Goal: Transaction & Acquisition: Download file/media

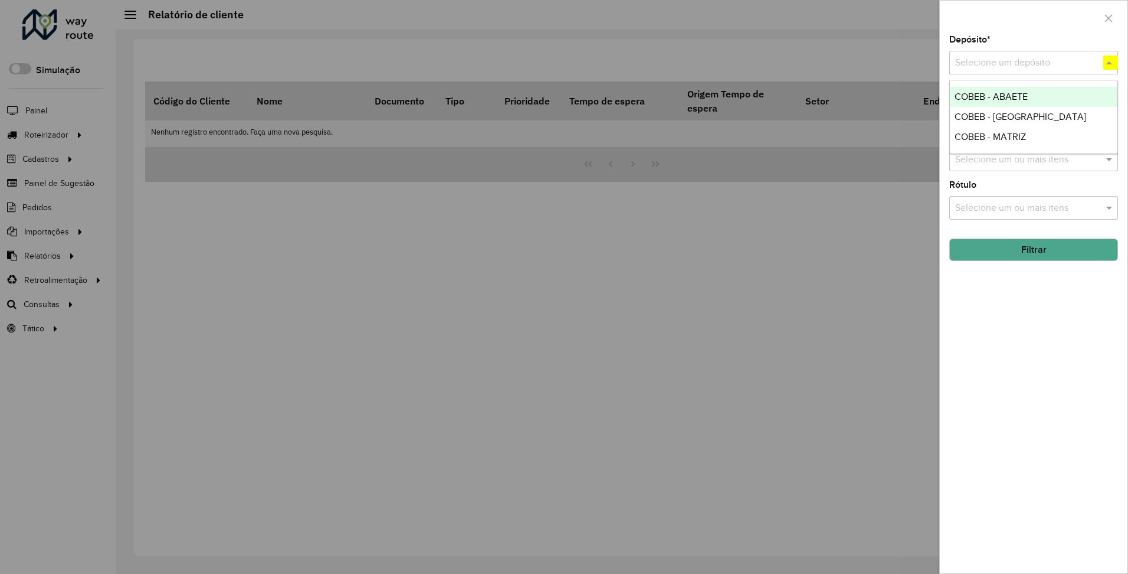
click at [990, 136] on span "COBEB - MATRIZ" at bounding box center [990, 137] width 71 height 10
click at [1033, 249] on button "Filtrar" at bounding box center [1033, 249] width 169 height 22
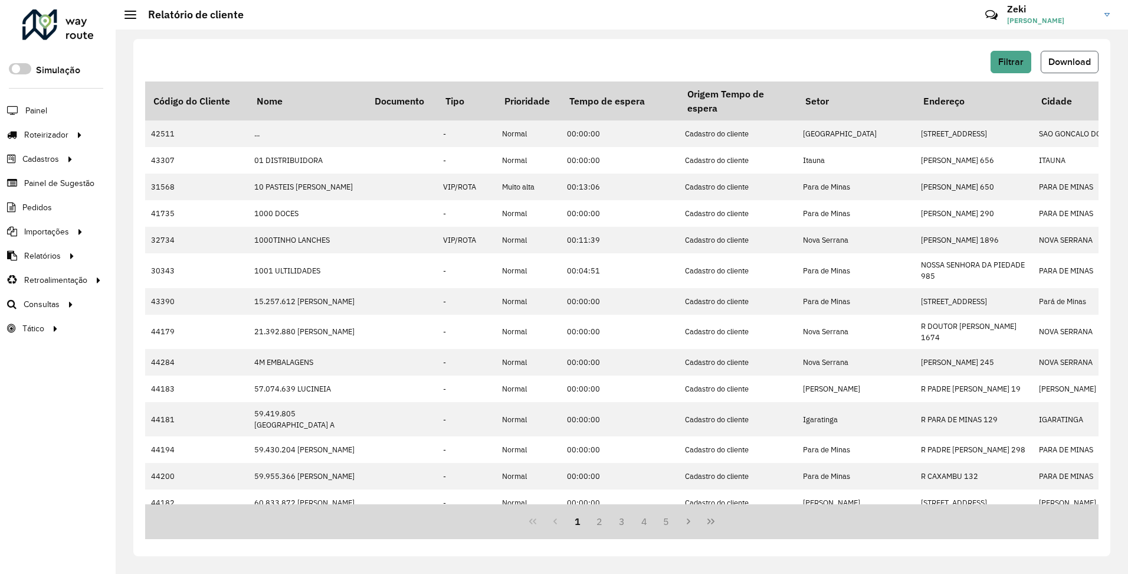
click at [1069, 61] on span "Download" at bounding box center [1070, 62] width 42 height 10
click at [1010, 61] on span "Filtrar" at bounding box center [1010, 62] width 25 height 10
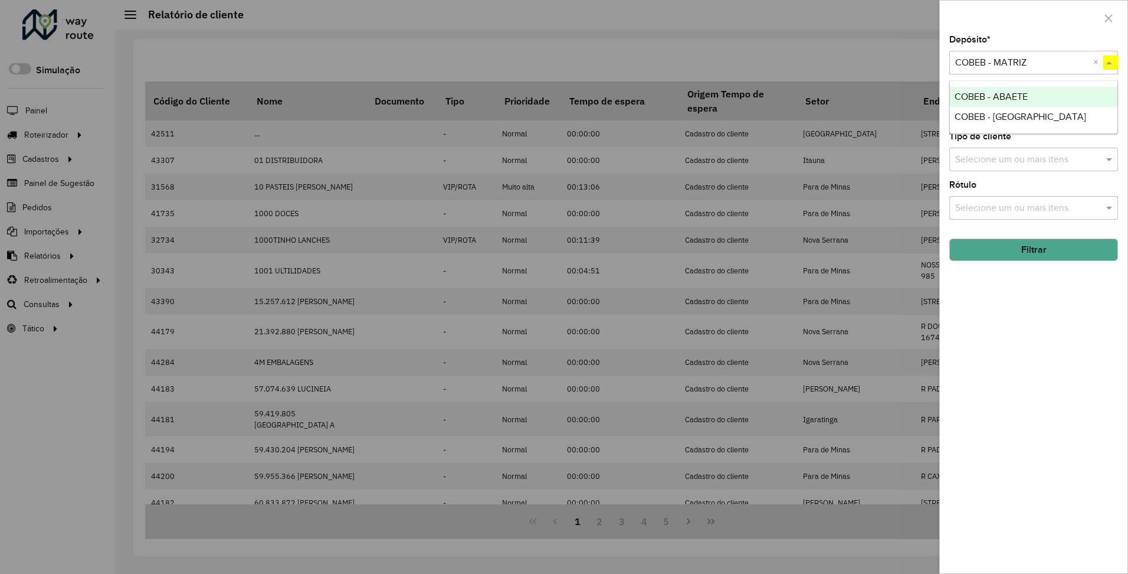
click at [989, 116] on span "COBEB - [GEOGRAPHIC_DATA]" at bounding box center [1021, 117] width 132 height 10
click at [1033, 249] on button "Filtrar" at bounding box center [1033, 249] width 169 height 22
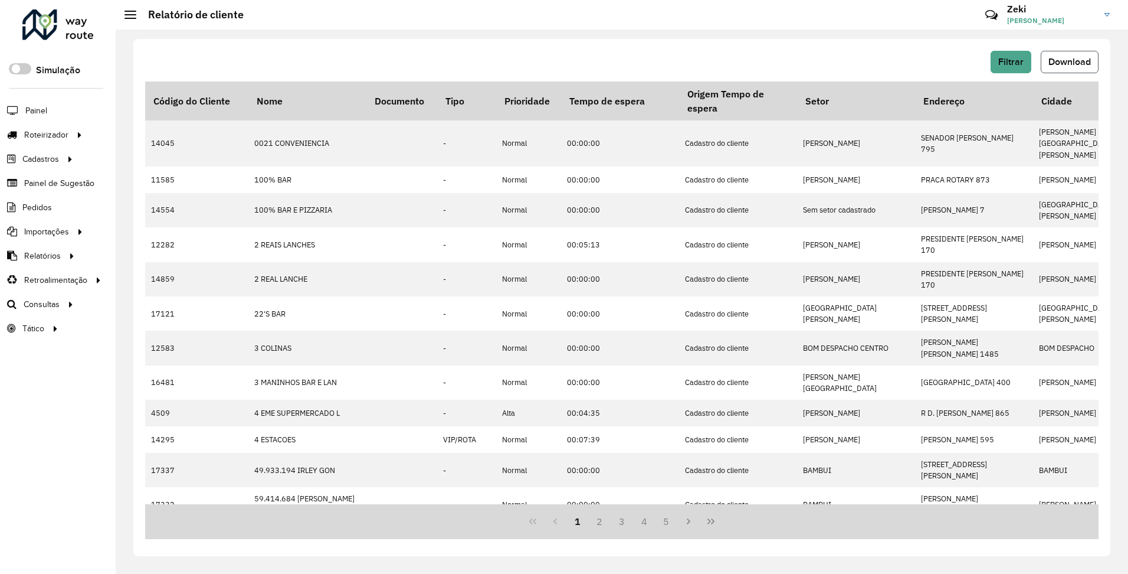
click at [1069, 61] on span "Download" at bounding box center [1070, 62] width 42 height 10
click at [1010, 61] on span "Filtrar" at bounding box center [1010, 62] width 25 height 10
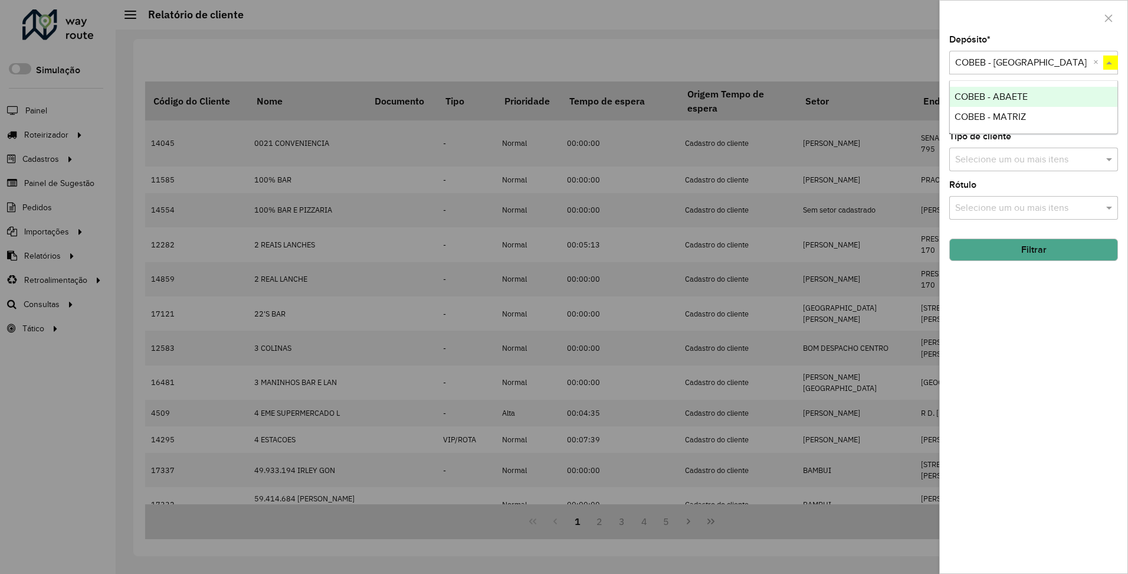
click at [991, 96] on span "COBEB - ABAETE" at bounding box center [991, 96] width 73 height 10
click at [1033, 249] on button "Filtrar" at bounding box center [1033, 249] width 169 height 22
